Goal: Information Seeking & Learning: Find specific fact

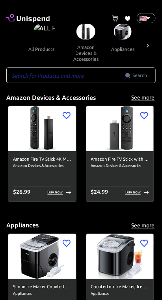
click at [95, 76] on input "text" at bounding box center [65, 75] width 119 height 16
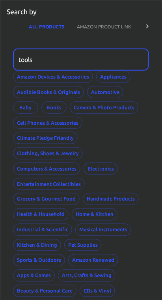
type input "tools"
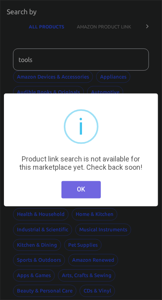
click at [94, 188] on button "OK" at bounding box center [81, 189] width 39 height 17
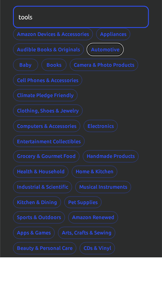
click at [109, 93] on button "Automotive" at bounding box center [105, 92] width 36 height 12
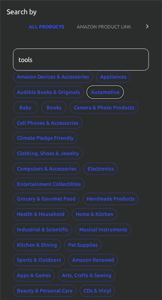
click at [112, 93] on button "Automotive" at bounding box center [105, 92] width 36 height 12
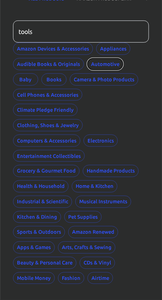
scroll to position [39, 0]
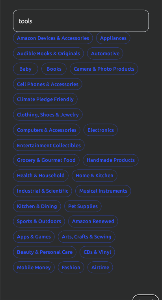
click at [149, 295] on button "Cancel" at bounding box center [145, 301] width 25 height 12
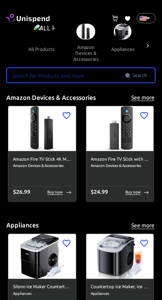
click at [114, 74] on input "text" at bounding box center [65, 75] width 119 height 16
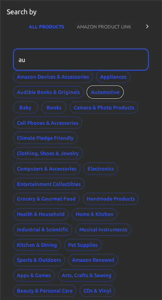
click at [112, 93] on button "Automotive" at bounding box center [105, 92] width 36 height 12
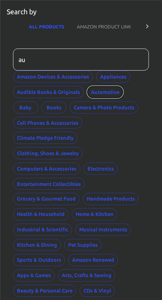
click at [110, 88] on button "Automotive" at bounding box center [105, 92] width 36 height 12
click at [107, 90] on button "Automotive" at bounding box center [105, 92] width 36 height 12
click at [107, 92] on button "Automotive" at bounding box center [105, 92] width 36 height 12
click at [106, 93] on button "Automotive" at bounding box center [105, 92] width 36 height 12
click at [124, 29] on button "AMAZON PRODUCT LINK" at bounding box center [104, 26] width 67 height 19
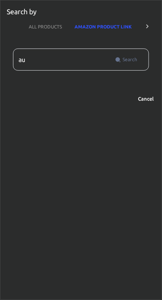
click at [80, 56] on input "au" at bounding box center [62, 60] width 99 height 22
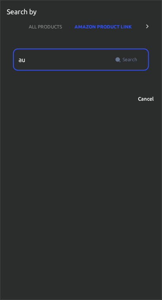
type input "a"
type input "tools"
click at [132, 62] on span "Search" at bounding box center [130, 60] width 15 height 8
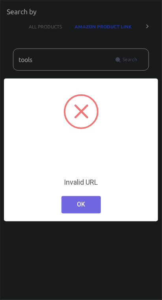
click at [93, 205] on button "OK" at bounding box center [81, 204] width 39 height 17
